Goal: Task Accomplishment & Management: Complete application form

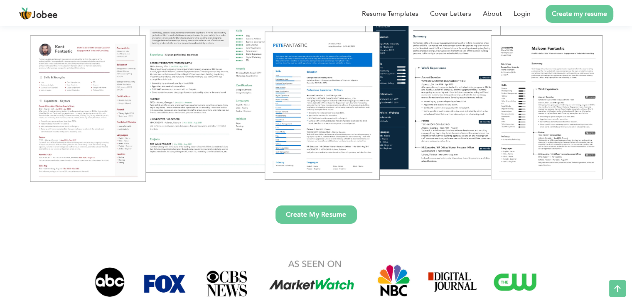
scroll to position [83, 0]
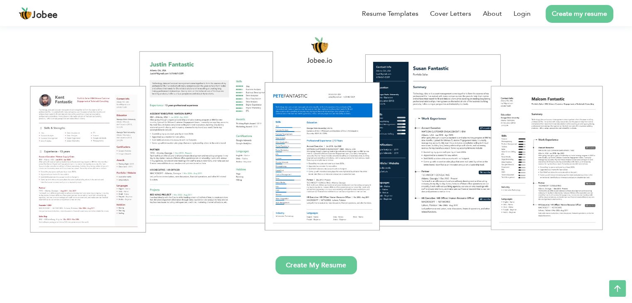
click at [305, 268] on link "Create My Resume" at bounding box center [315, 265] width 81 height 18
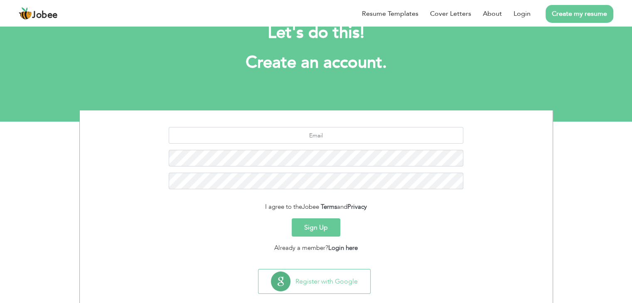
scroll to position [42, 0]
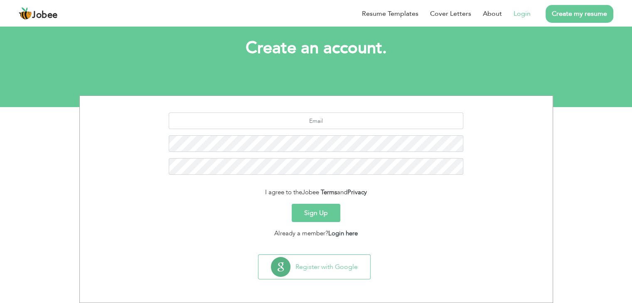
click at [520, 15] on link "Login" at bounding box center [521, 14] width 17 height 10
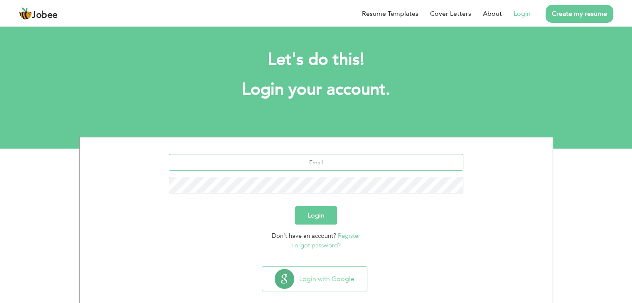
click at [300, 159] on input "text" at bounding box center [316, 162] width 294 height 17
type input "kashifshah1412700@gmail.com"
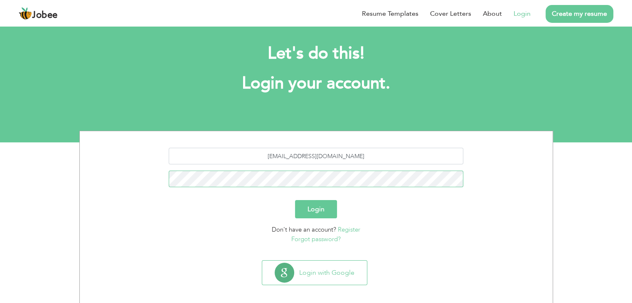
scroll to position [12, 0]
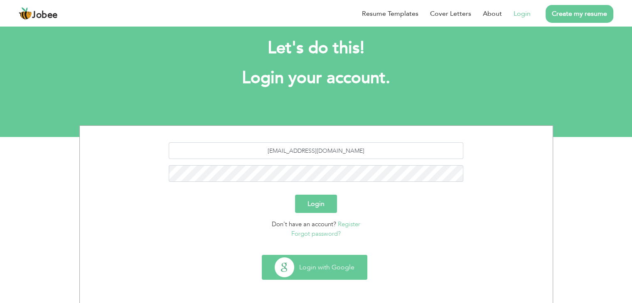
click at [301, 269] on button "Login with Google" at bounding box center [314, 267] width 105 height 24
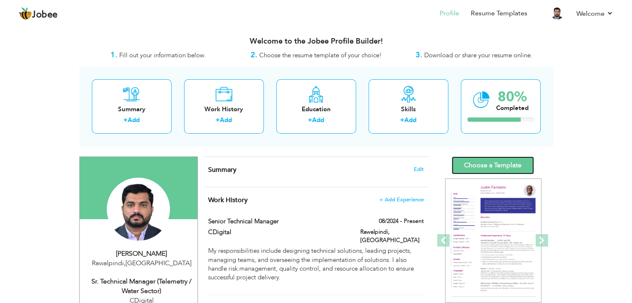
click at [475, 164] on link "Choose a Template" at bounding box center [492, 166] width 82 height 18
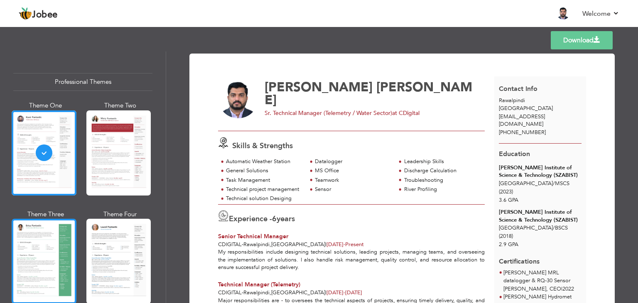
click at [42, 252] on div at bounding box center [44, 261] width 65 height 85
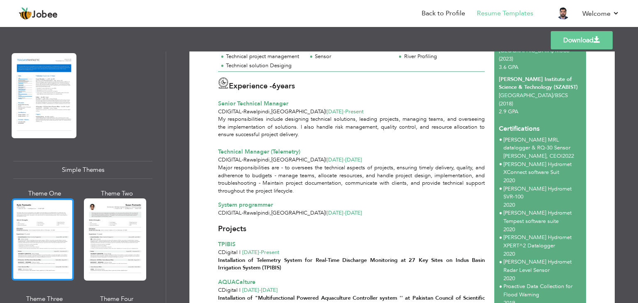
scroll to position [1370, 0]
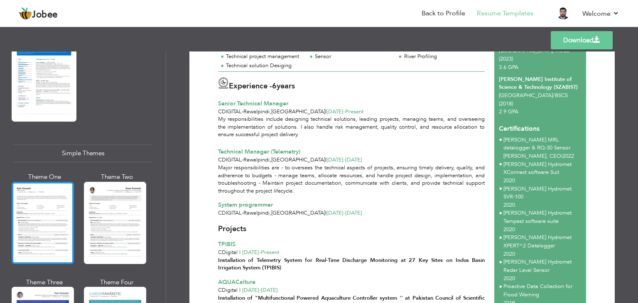
click at [40, 196] on div at bounding box center [43, 223] width 62 height 82
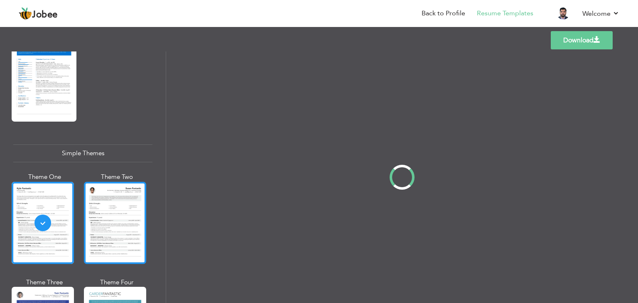
scroll to position [0, 0]
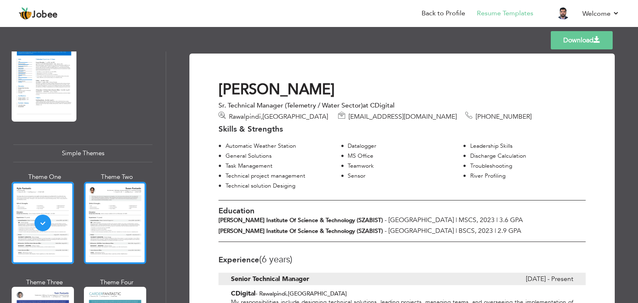
click at [124, 209] on div at bounding box center [115, 223] width 62 height 82
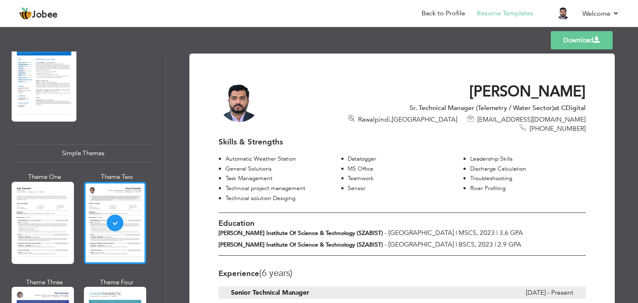
scroll to position [1443, 0]
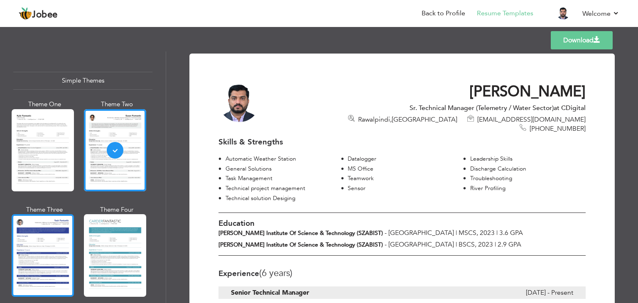
click at [42, 227] on div at bounding box center [43, 255] width 62 height 82
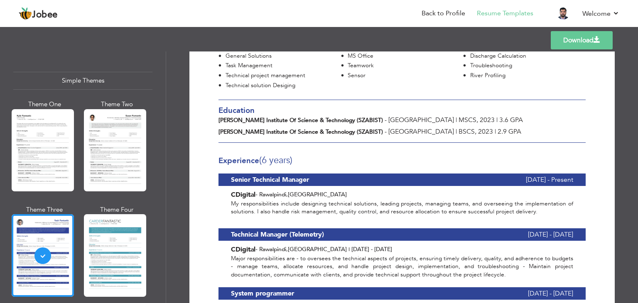
scroll to position [166, 0]
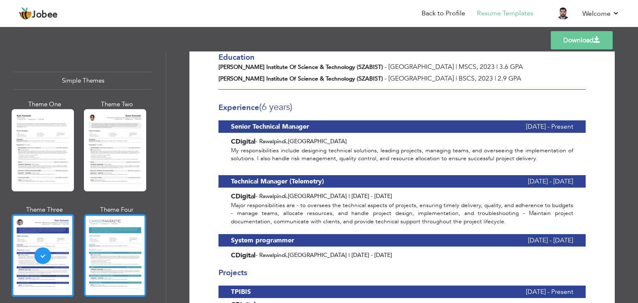
click at [116, 223] on div at bounding box center [115, 255] width 62 height 82
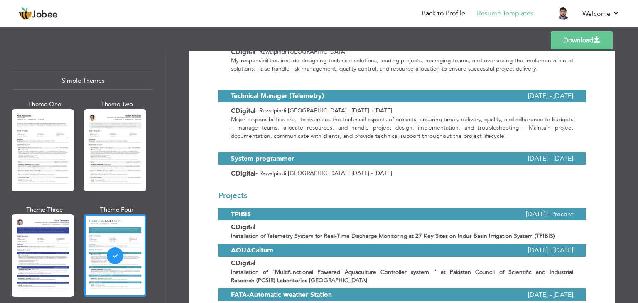
scroll to position [332, 0]
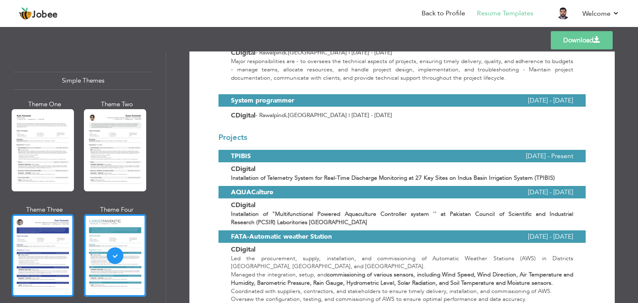
click at [36, 228] on div at bounding box center [43, 255] width 62 height 82
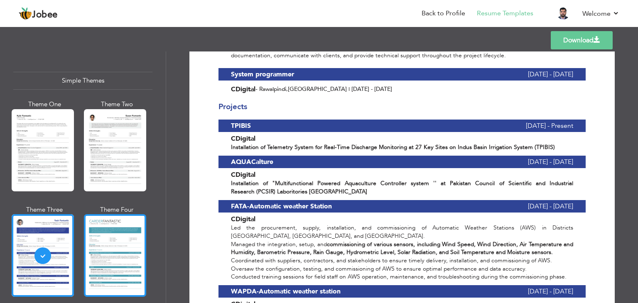
click at [112, 220] on div at bounding box center [115, 255] width 62 height 82
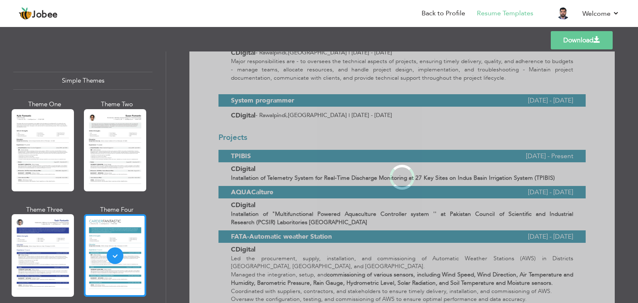
scroll to position [0, 0]
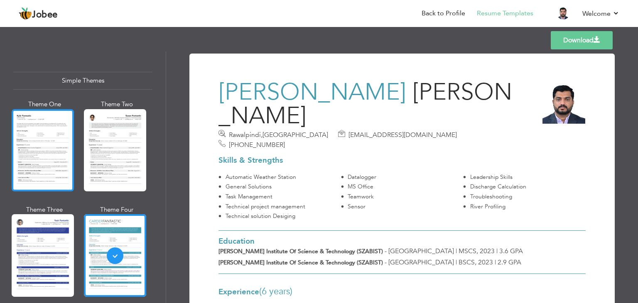
click at [28, 109] on div at bounding box center [43, 150] width 62 height 82
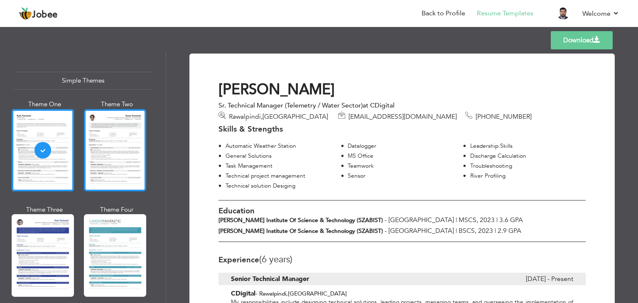
click at [116, 112] on div at bounding box center [115, 150] width 62 height 82
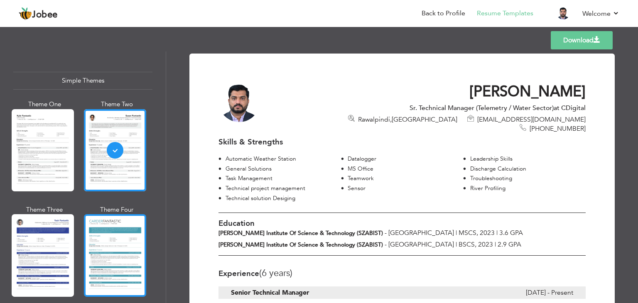
click at [101, 225] on div at bounding box center [115, 255] width 62 height 82
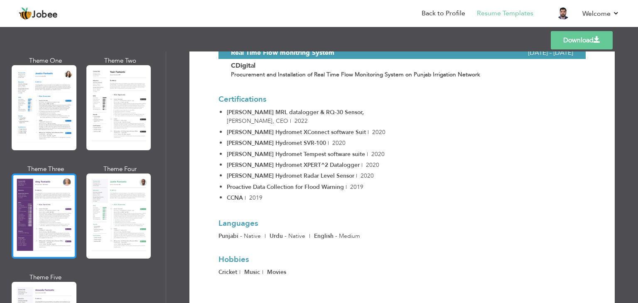
scroll to position [654, 0]
click at [47, 208] on div at bounding box center [44, 216] width 65 height 85
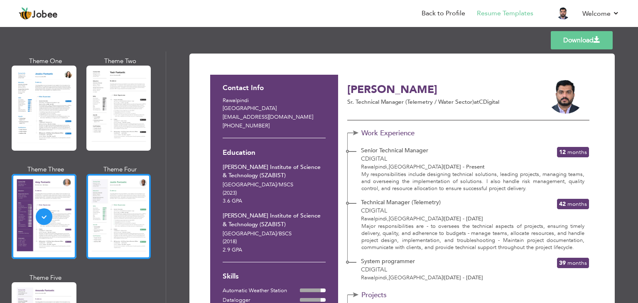
click at [97, 206] on div at bounding box center [118, 216] width 65 height 85
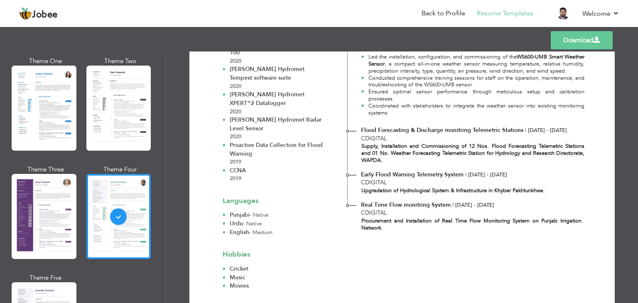
scroll to position [468, 0]
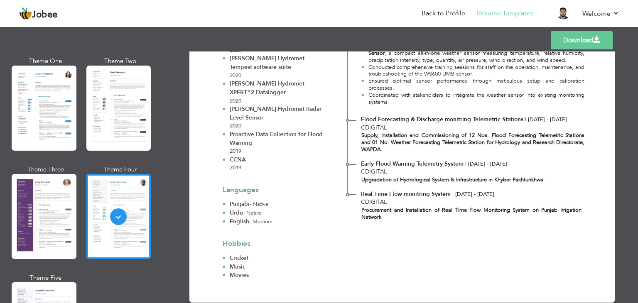
click at [560, 39] on link "Download" at bounding box center [582, 40] width 62 height 18
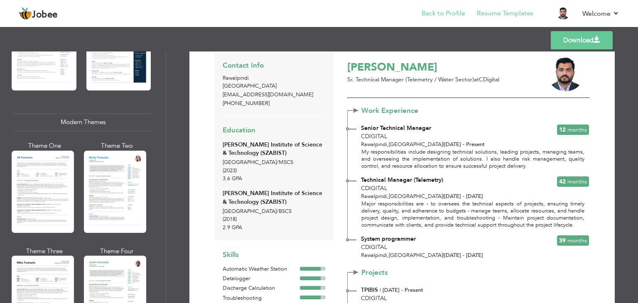
scroll to position [0, 0]
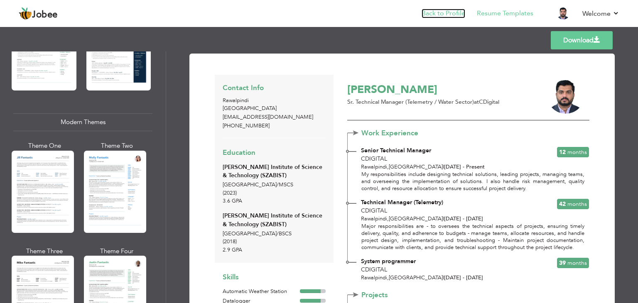
click at [444, 10] on link "Back to Profile" at bounding box center [443, 14] width 44 height 10
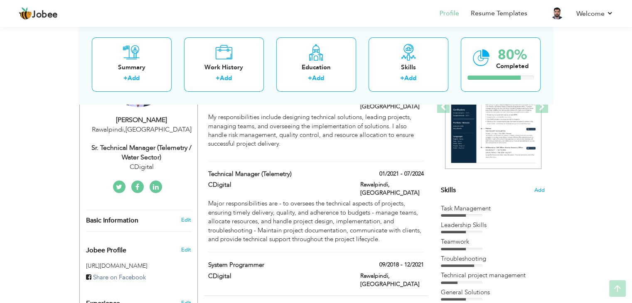
scroll to position [166, 0]
